Goal: Transaction & Acquisition: Obtain resource

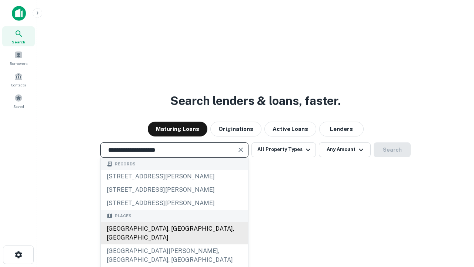
click at [174, 244] on div "[GEOGRAPHIC_DATA], [GEOGRAPHIC_DATA], [GEOGRAPHIC_DATA]" at bounding box center [174, 233] width 147 height 22
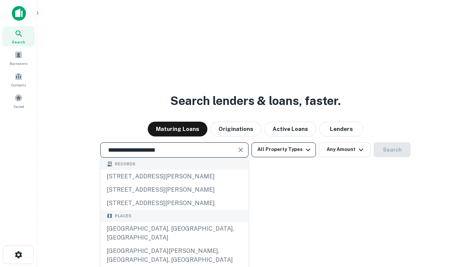
type input "**********"
click at [284, 149] on button "All Property Types" at bounding box center [283, 149] width 64 height 15
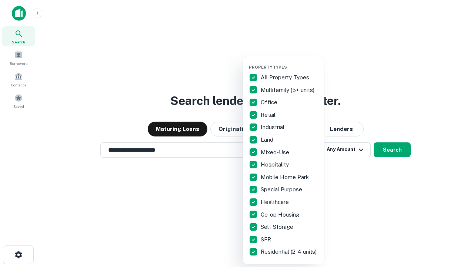
click at [289, 62] on button "button" at bounding box center [289, 62] width 81 height 0
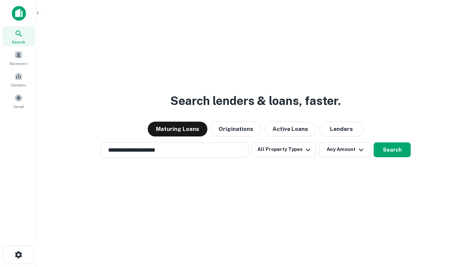
scroll to position [11, 0]
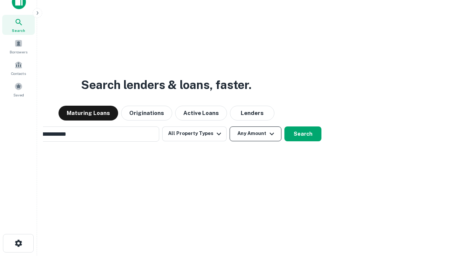
click at [230, 126] on button "Any Amount" at bounding box center [256, 133] width 52 height 15
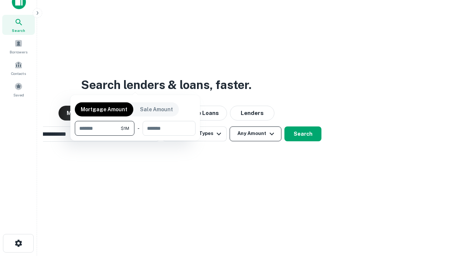
scroll to position [53, 210]
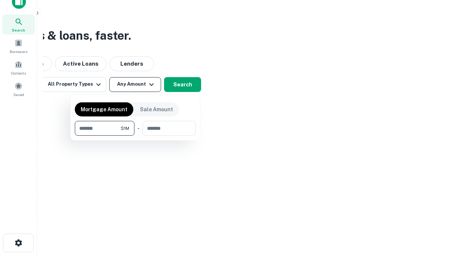
type input "*******"
click at [135, 135] on button "button" at bounding box center [135, 135] width 121 height 0
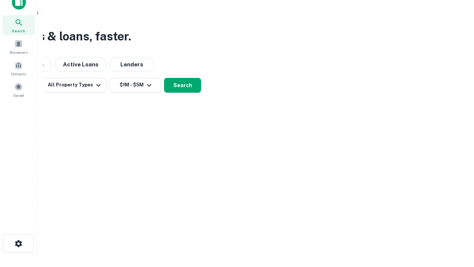
scroll to position [4, 137]
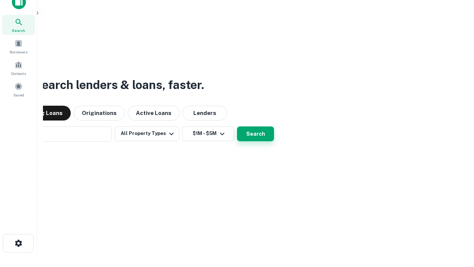
click at [237, 126] on button "Search" at bounding box center [255, 133] width 37 height 15
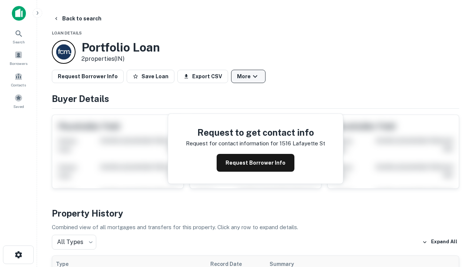
click at [248, 76] on button "More" at bounding box center [248, 76] width 34 height 13
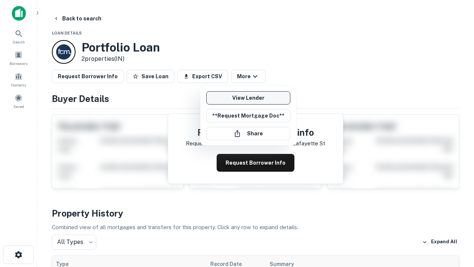
click at [248, 98] on link "View Lender" at bounding box center [248, 97] width 84 height 13
